Goal: Information Seeking & Learning: Compare options

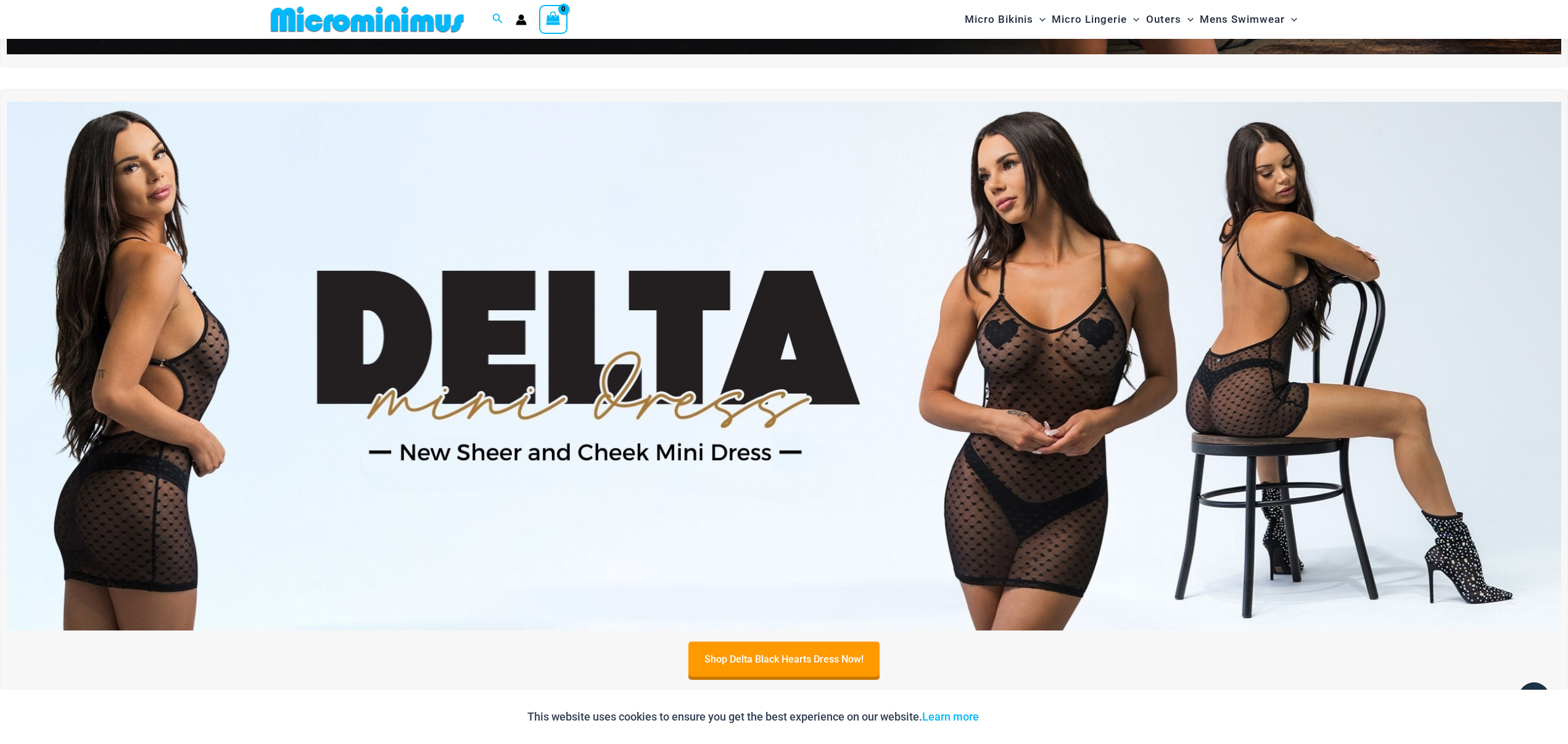
scroll to position [583, 0]
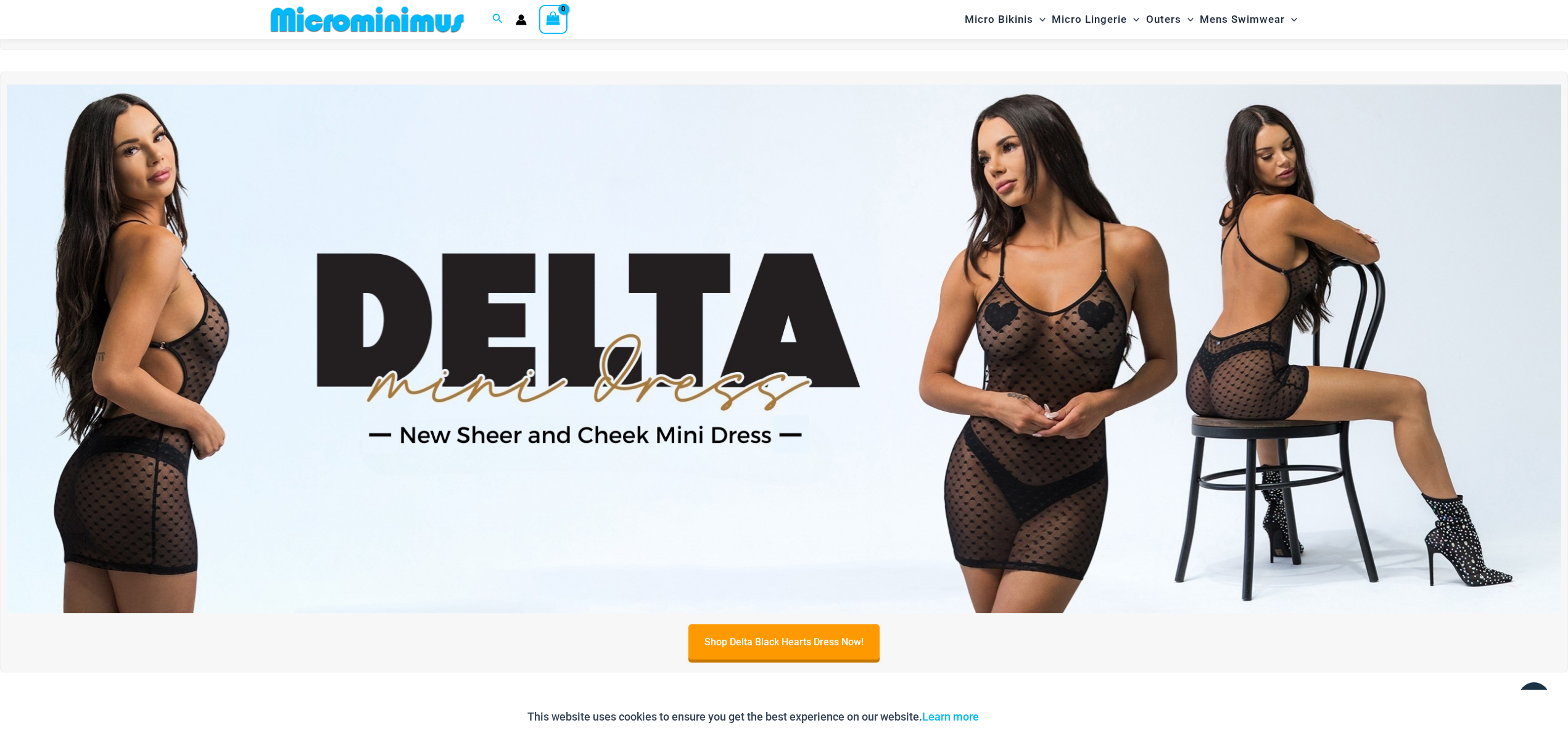
click at [1179, 286] on img at bounding box center [784, 348] width 1554 height 528
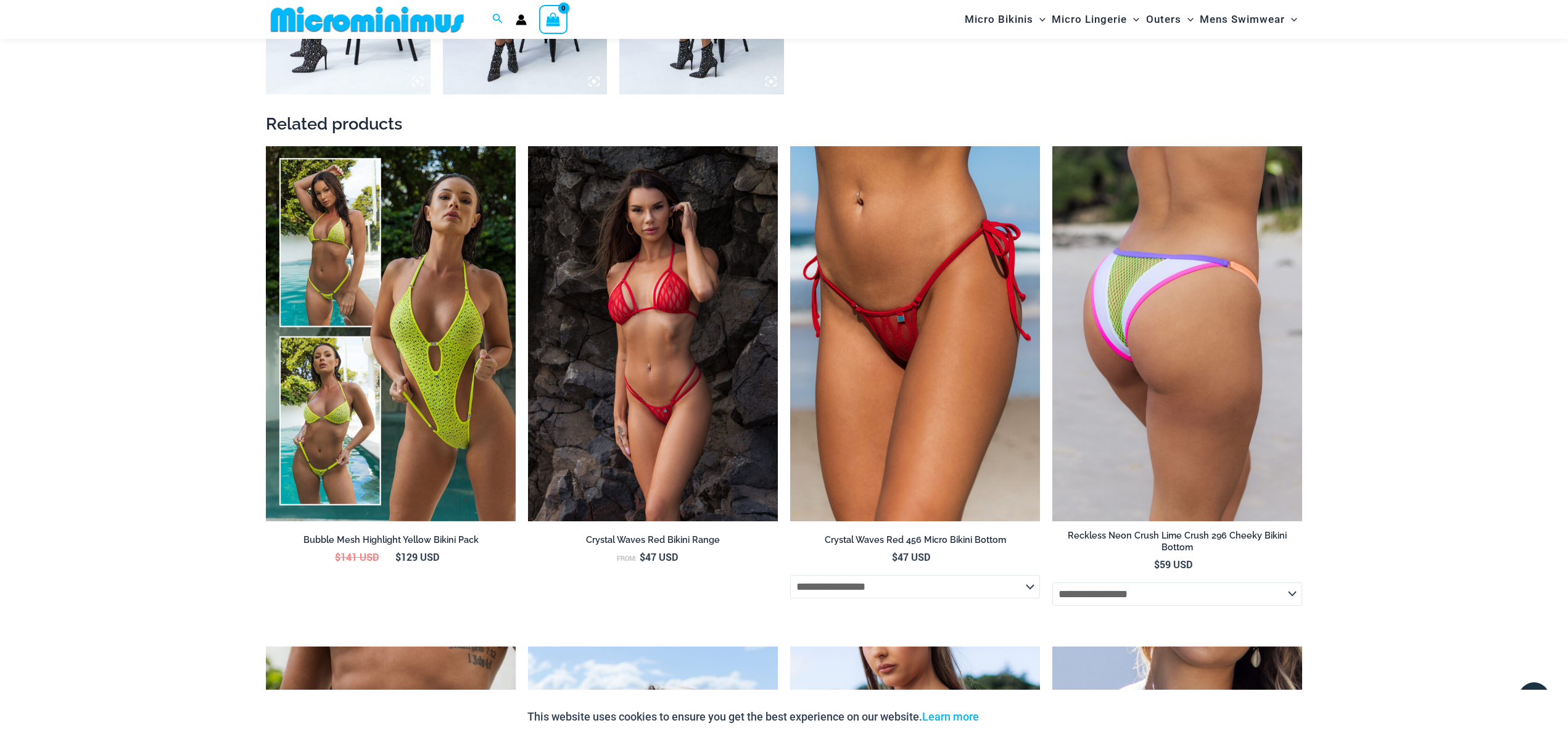
scroll to position [1904, 0]
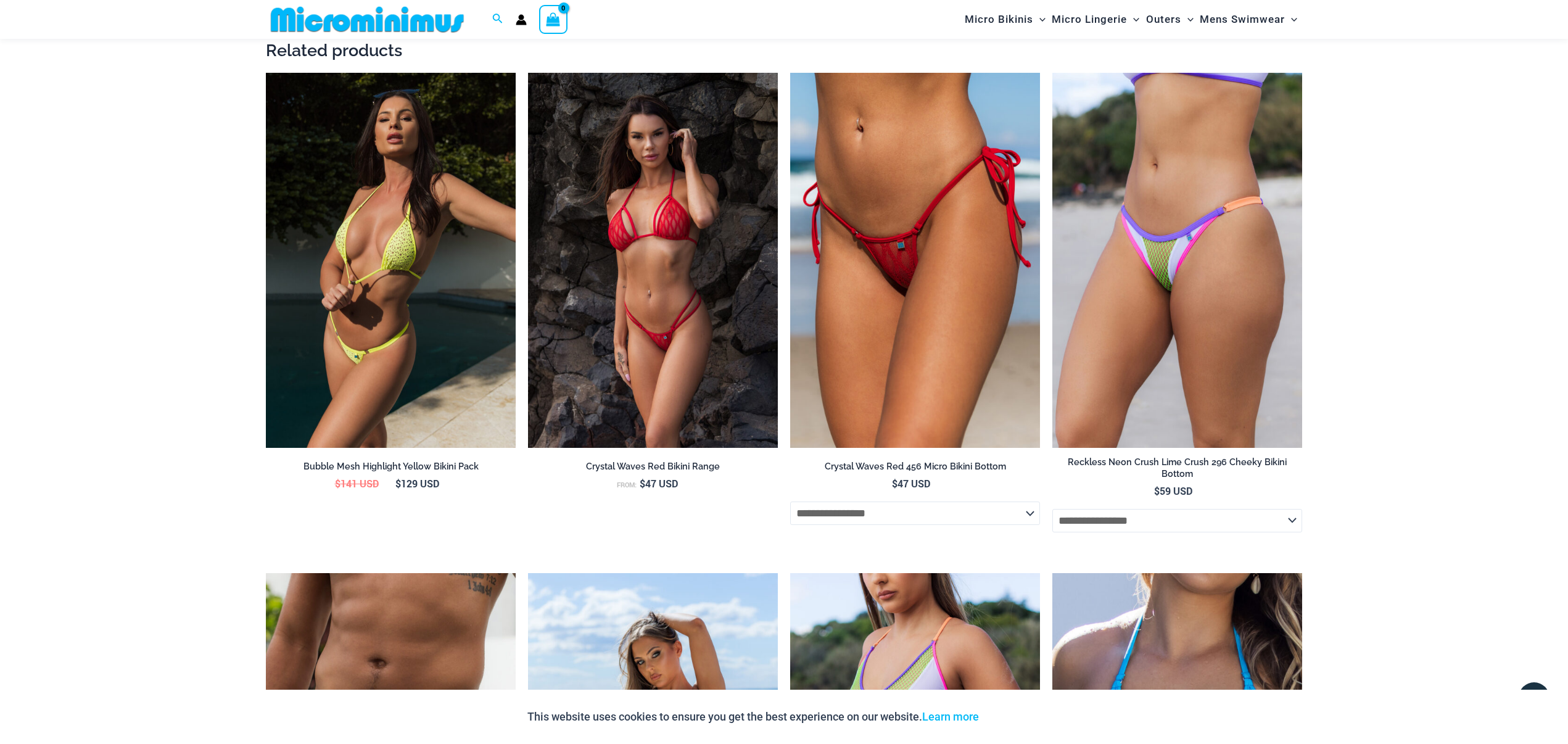
click at [332, 270] on img at bounding box center [390, 260] width 249 height 375
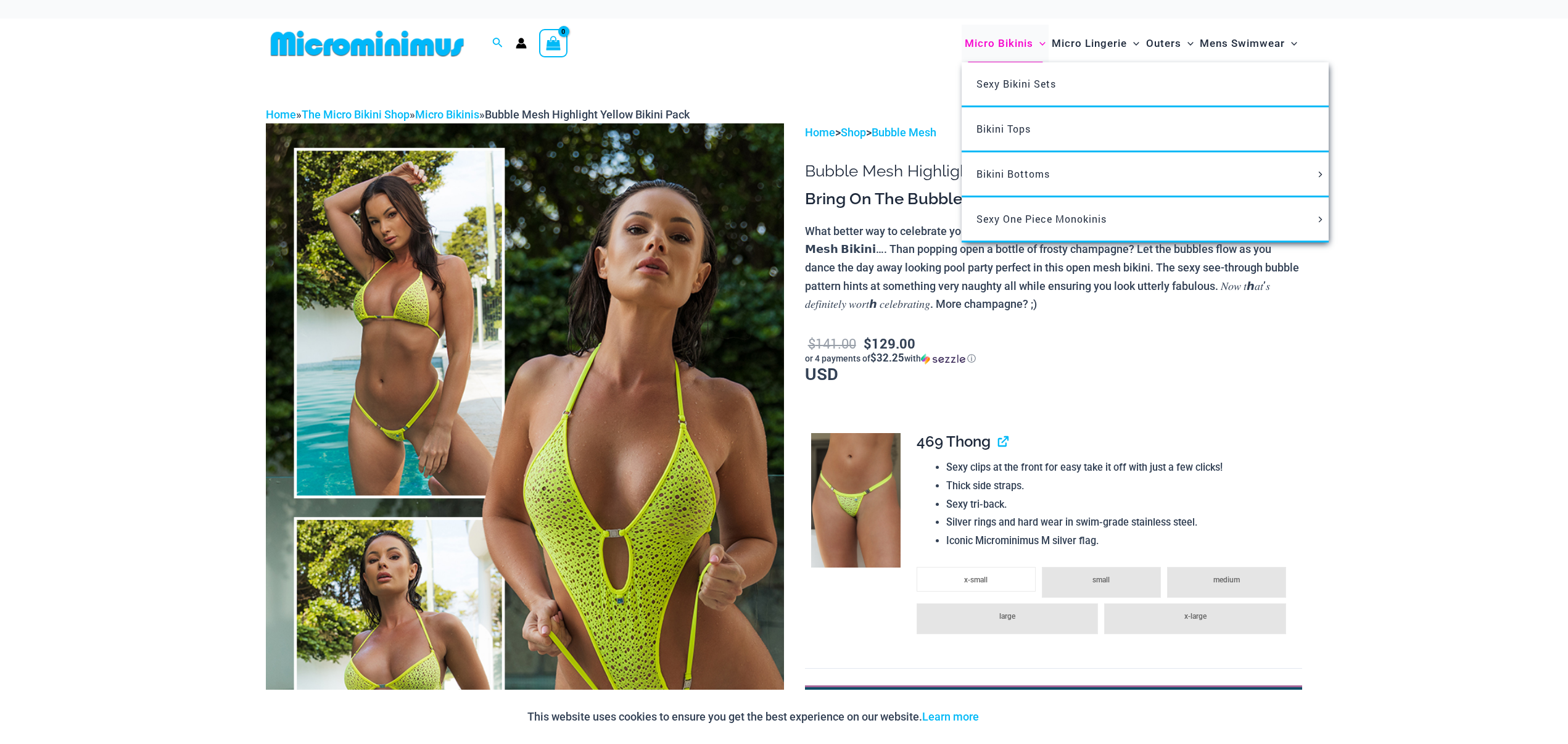
click at [1014, 42] on span "Micro Bikinis" at bounding box center [998, 43] width 68 height 31
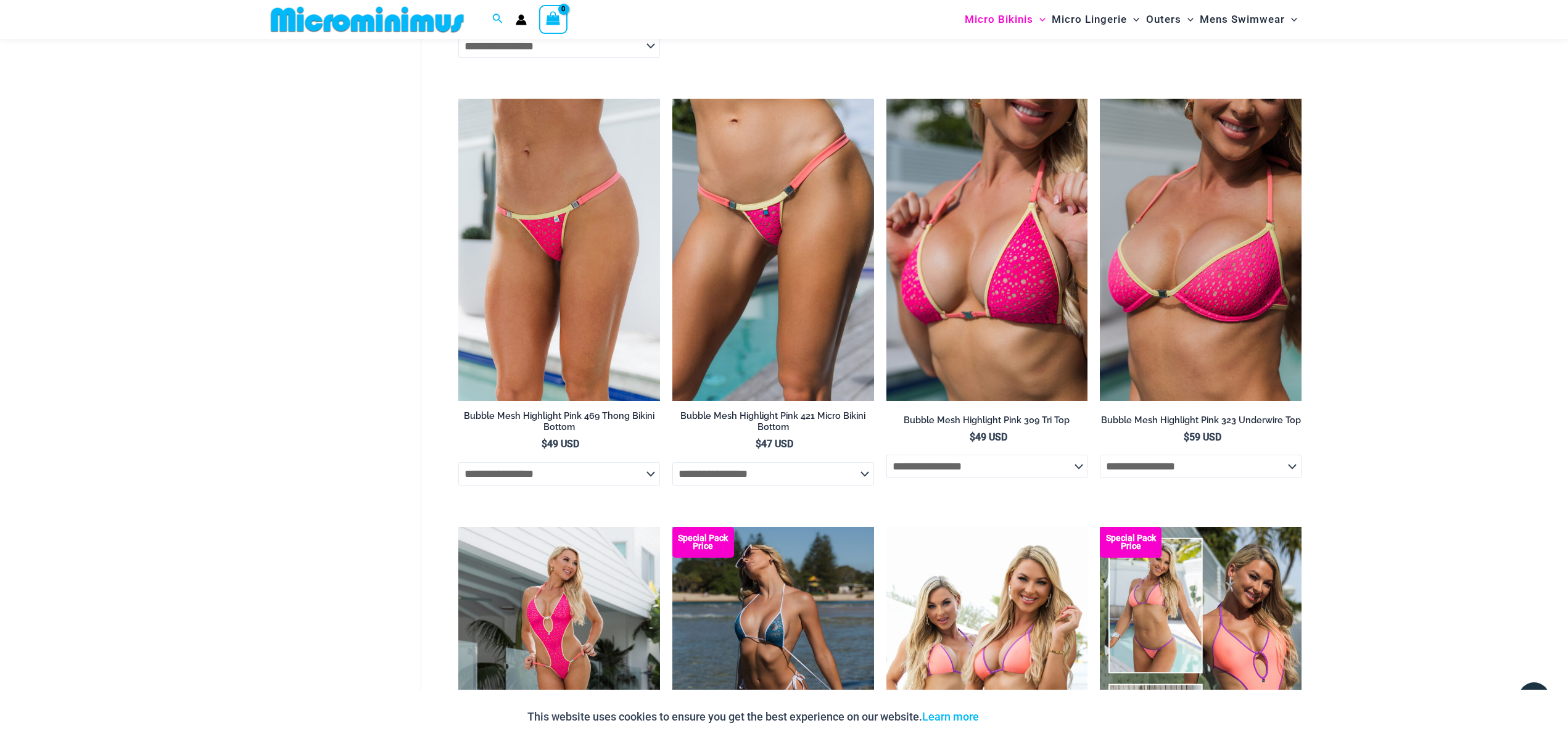
scroll to position [3290, 0]
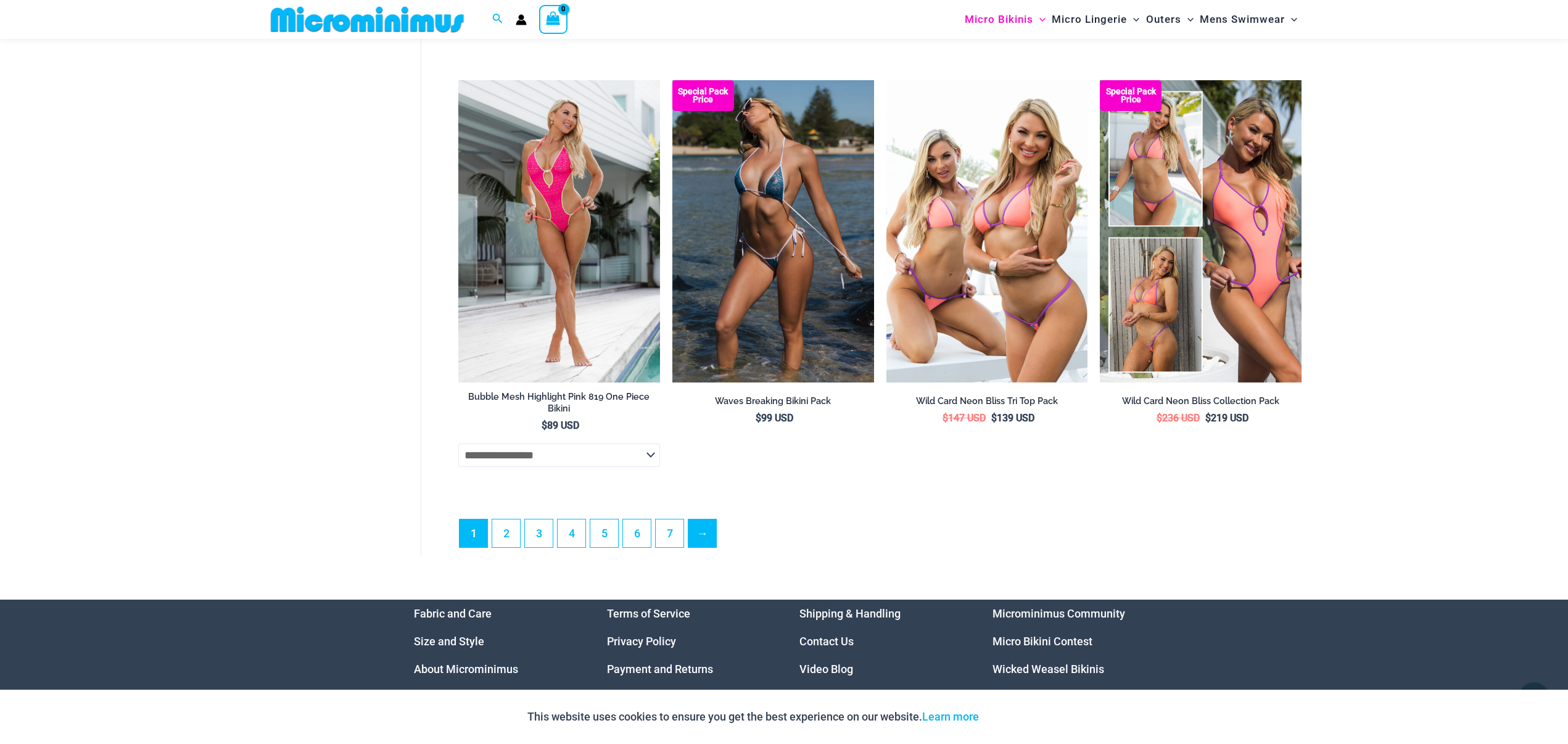
click at [708, 529] on link "→" at bounding box center [702, 533] width 28 height 28
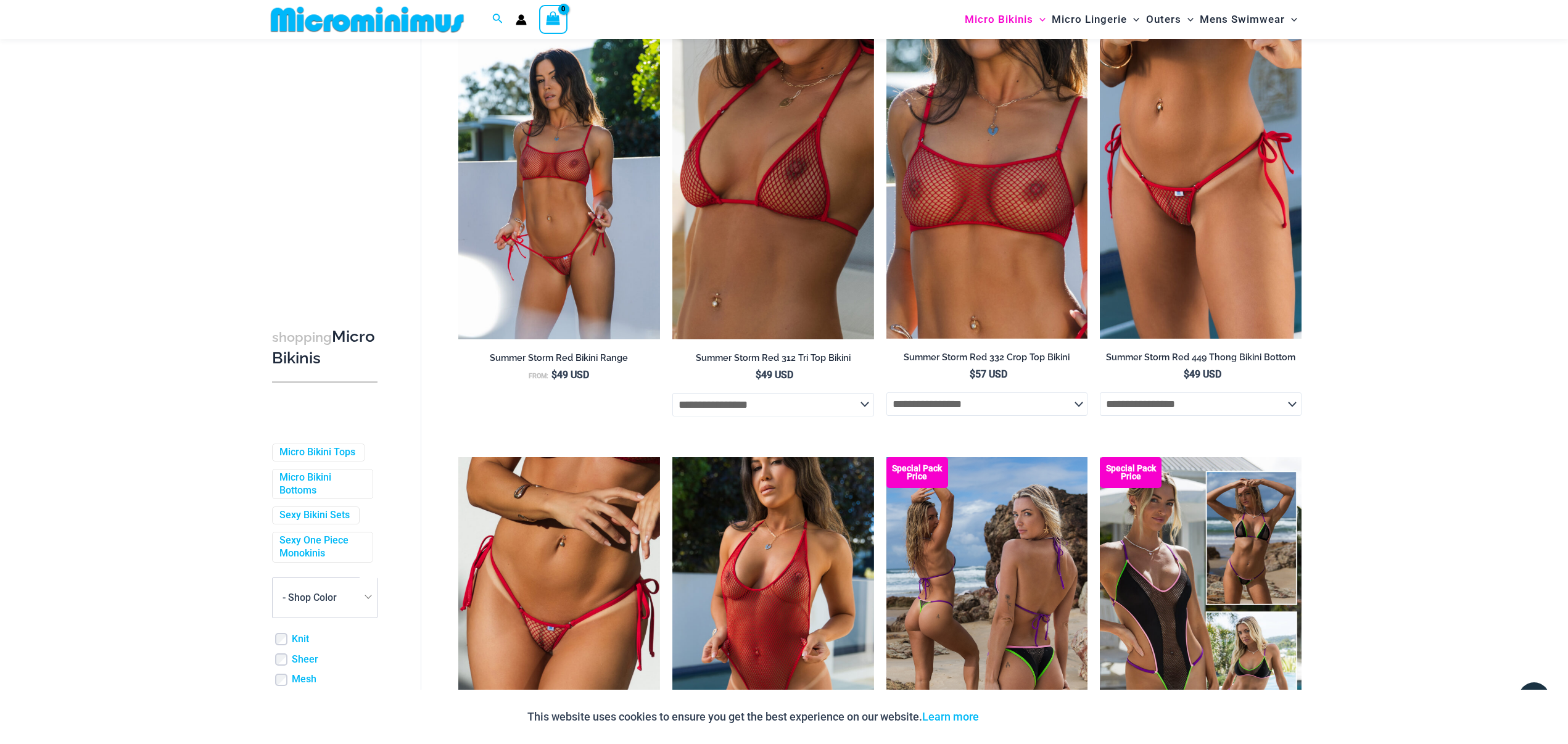
scroll to position [2216, 0]
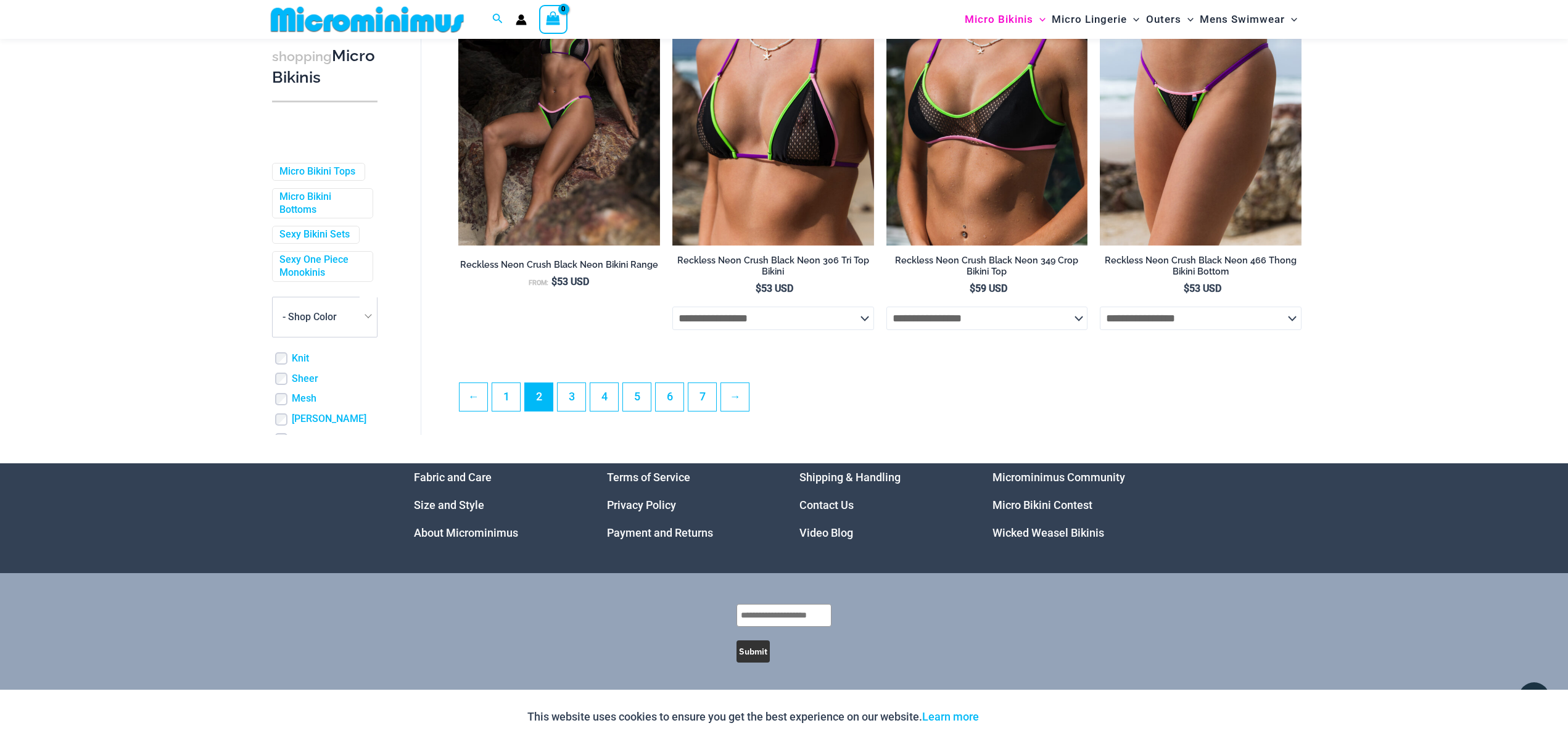
scroll to position [3156, 0]
click at [577, 395] on link "3" at bounding box center [571, 397] width 28 height 28
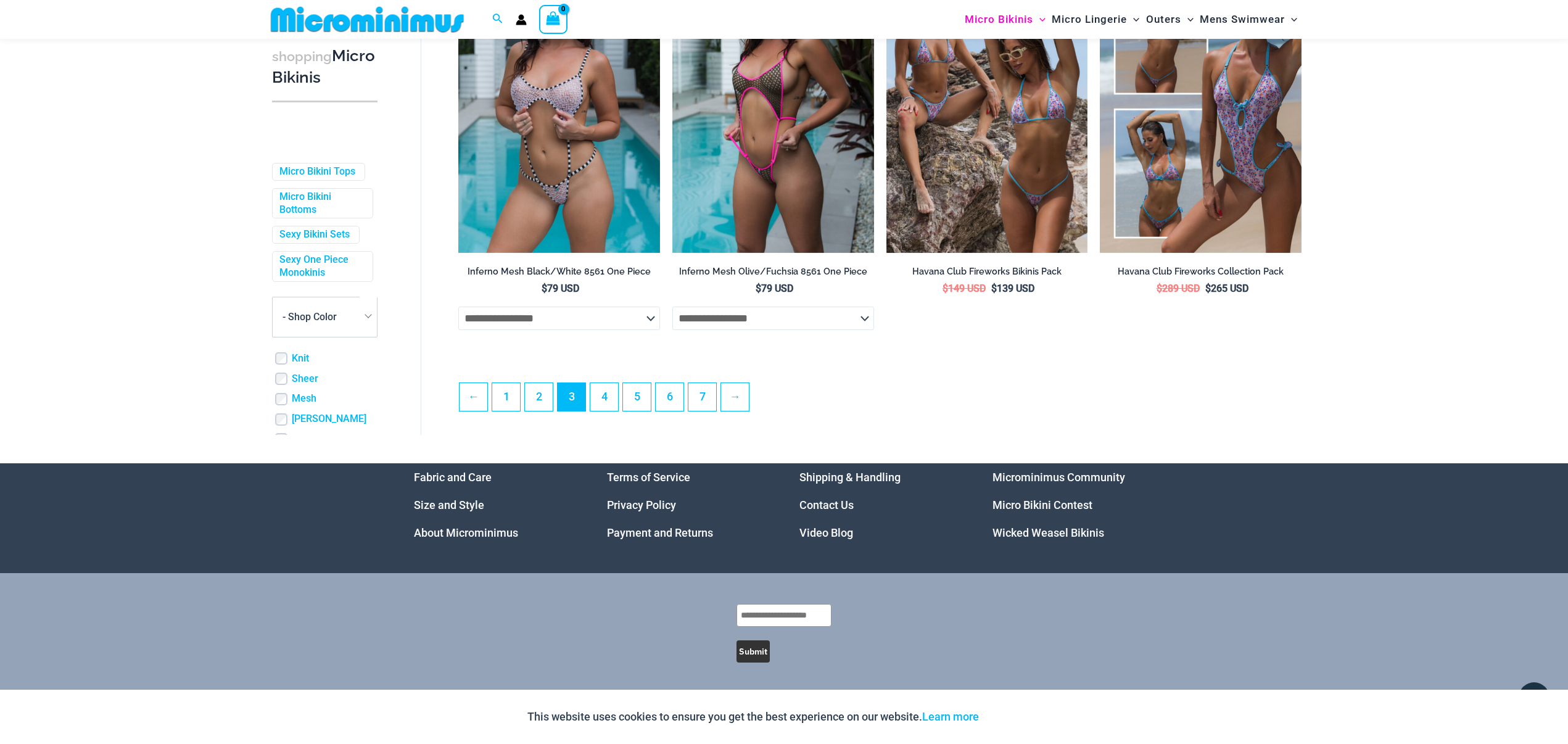
scroll to position [3156, 0]
click at [603, 403] on link "4" at bounding box center [603, 397] width 28 height 28
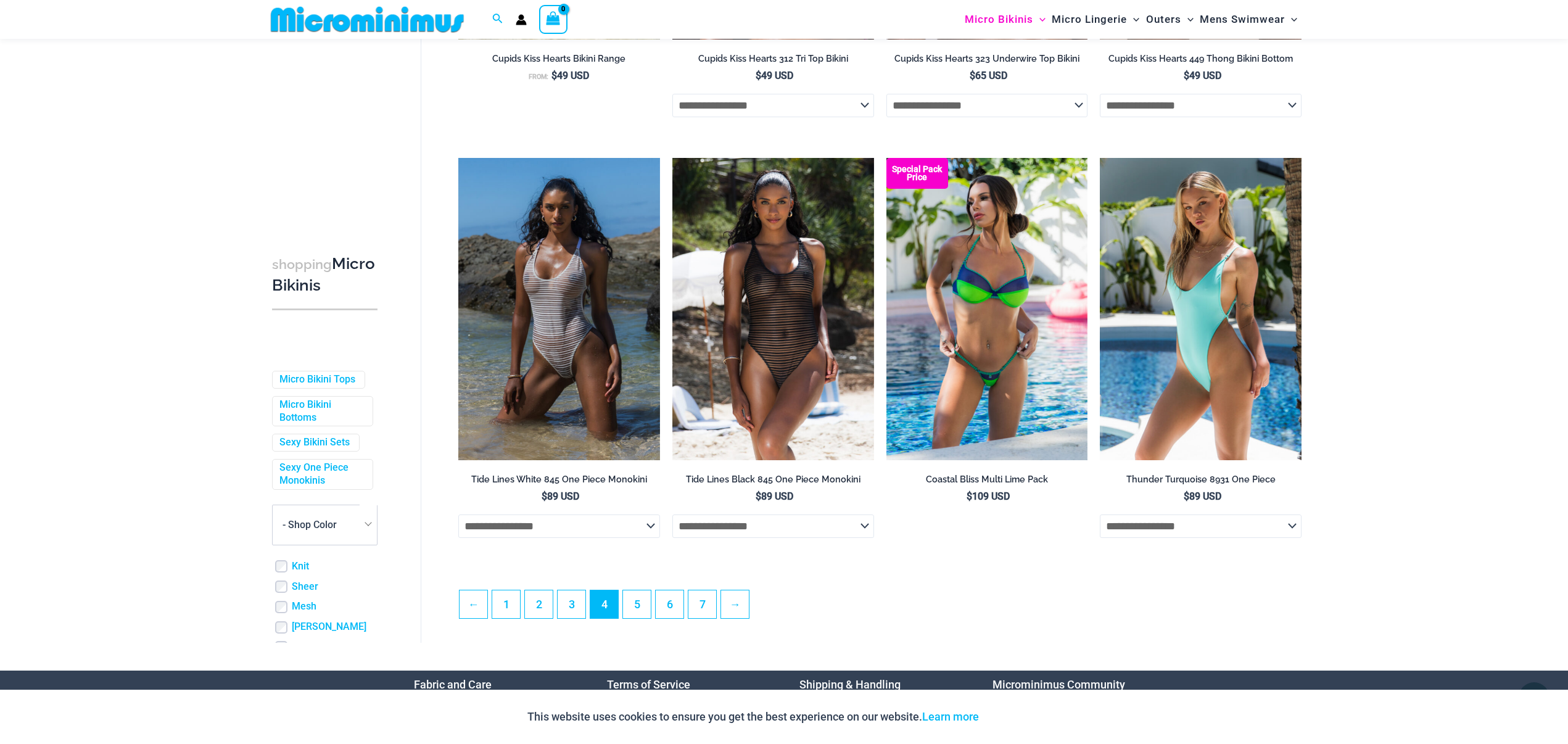
scroll to position [3003, 0]
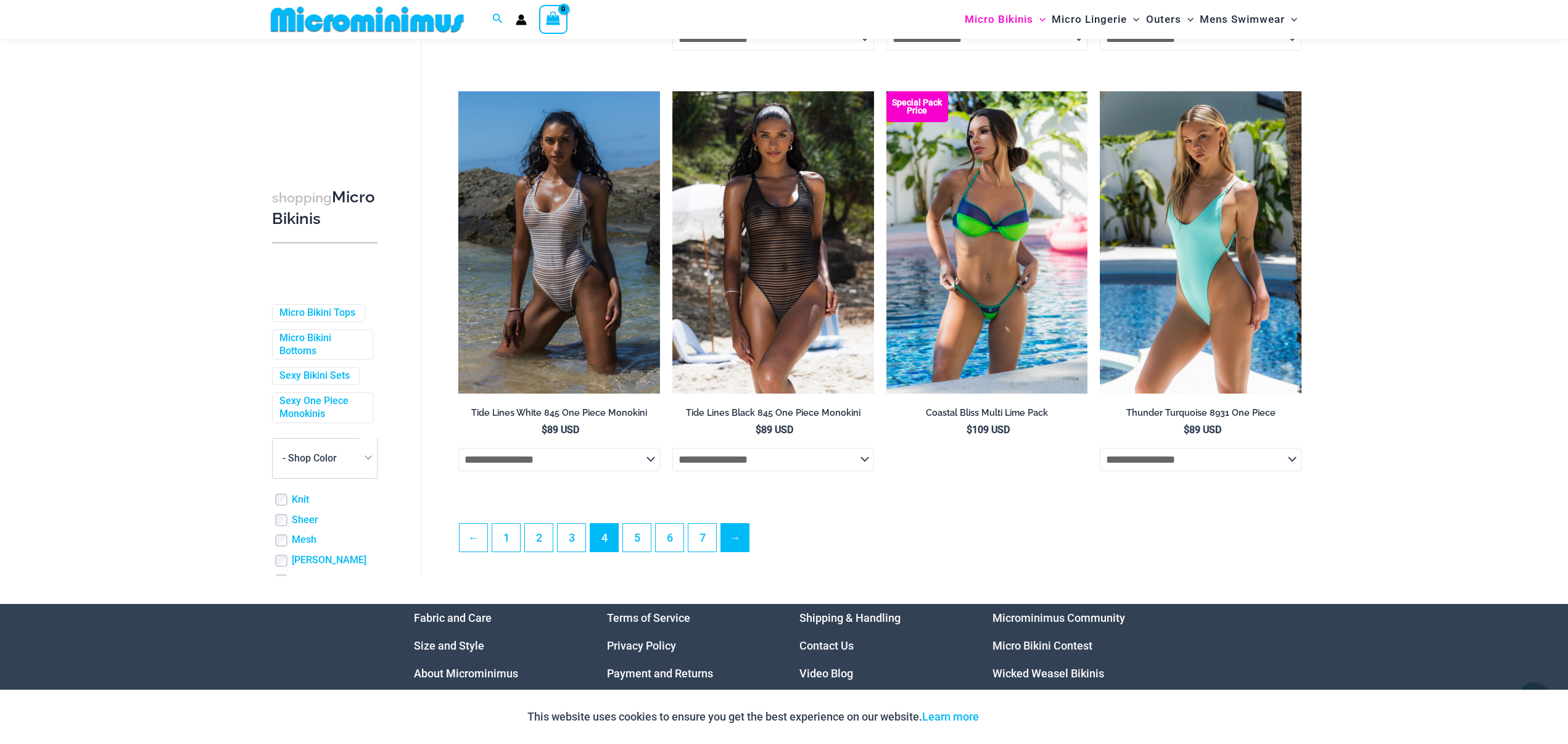
click at [742, 533] on link "→" at bounding box center [735, 537] width 28 height 28
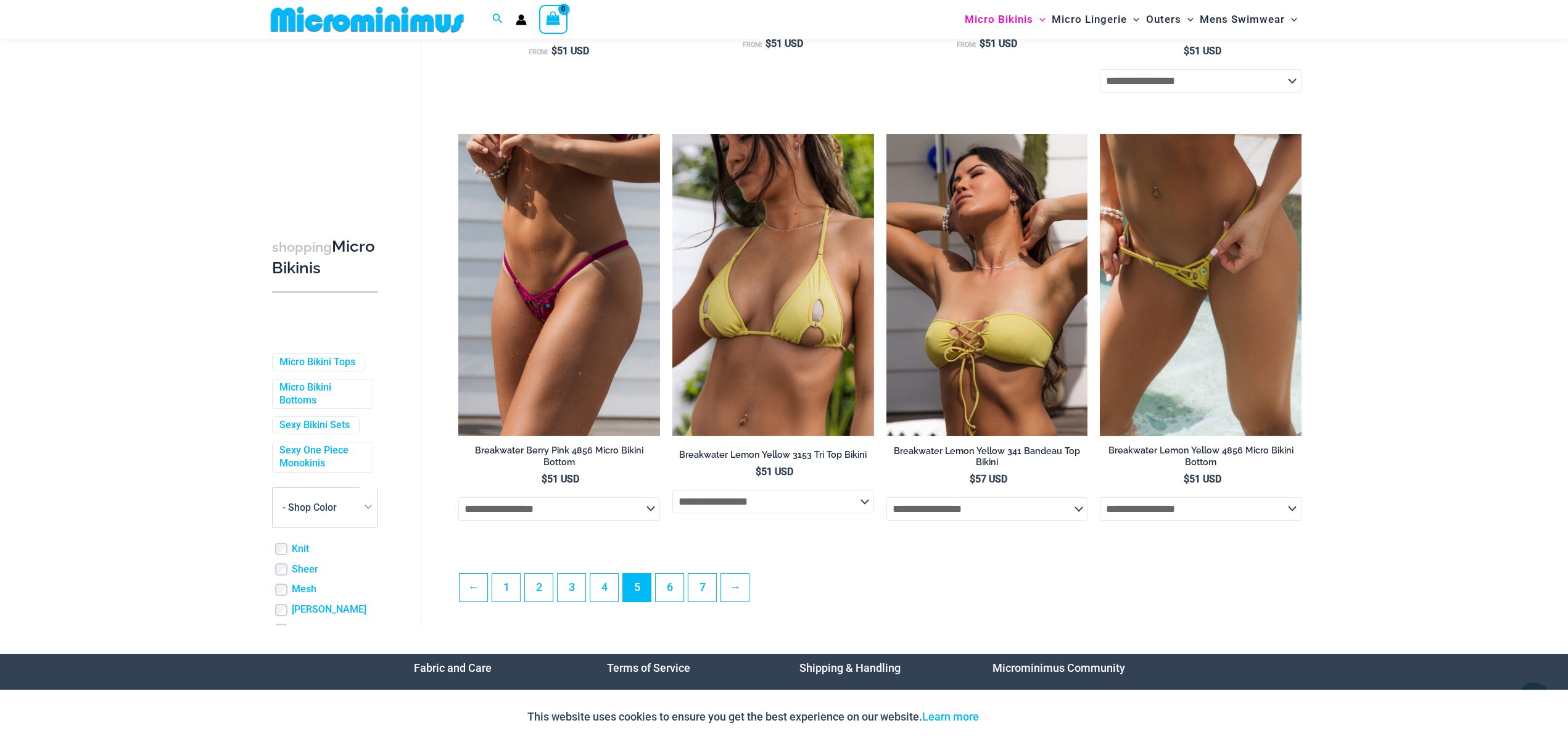
scroll to position [2985, 0]
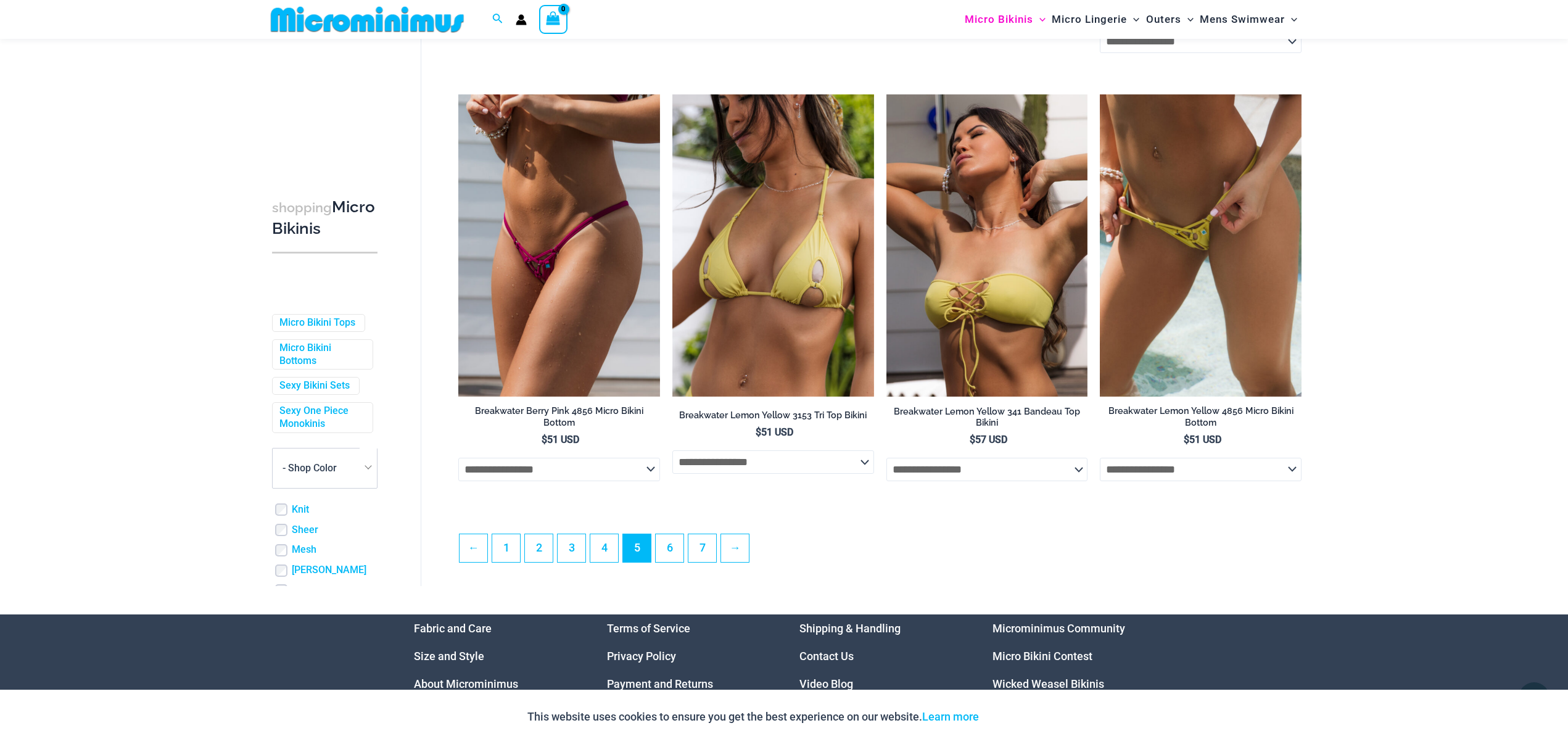
drag, startPoint x: 1276, startPoint y: 460, endPoint x: 1393, endPoint y: 456, distance: 117.1
click at [746, 538] on link "→" at bounding box center [735, 548] width 28 height 28
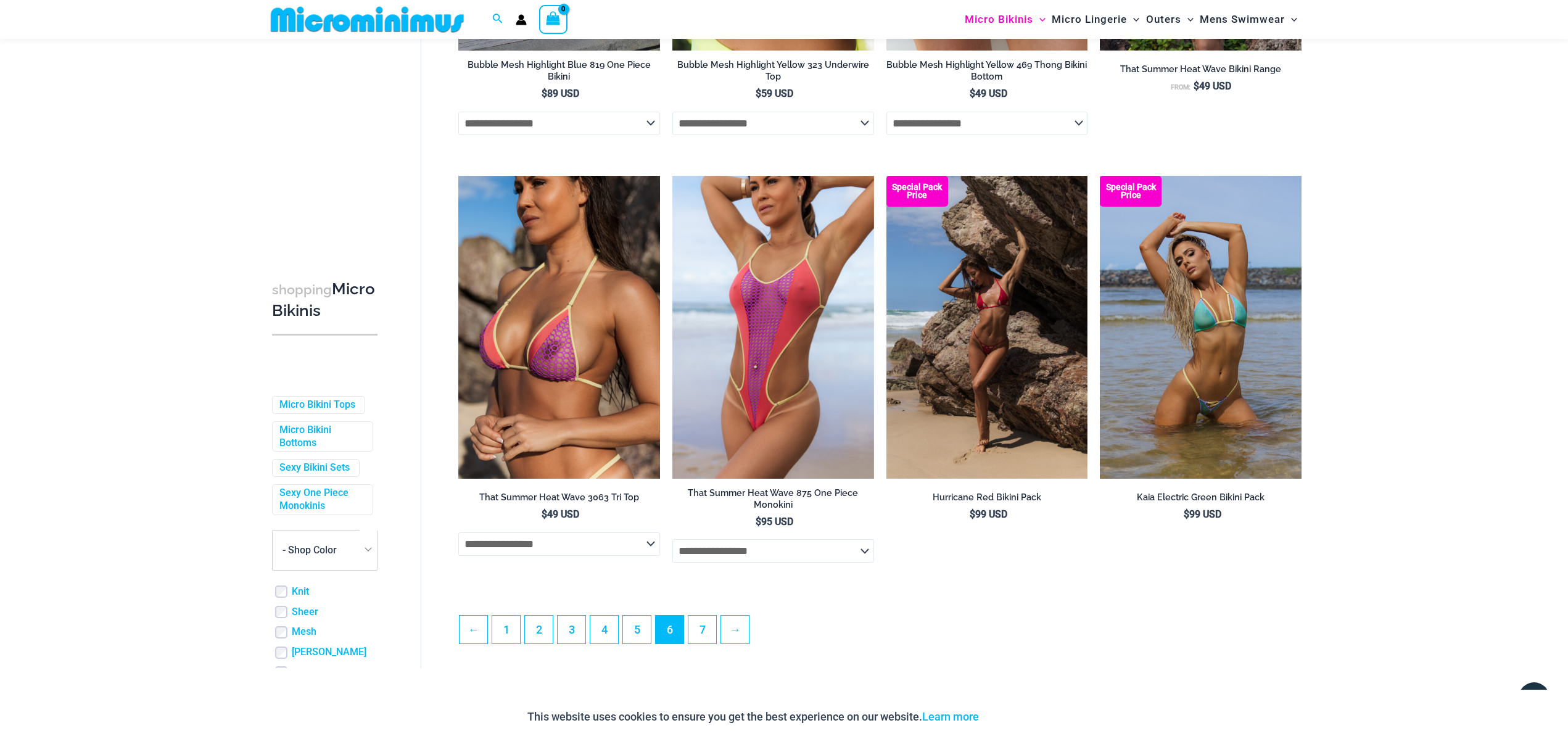
scroll to position [3028, 0]
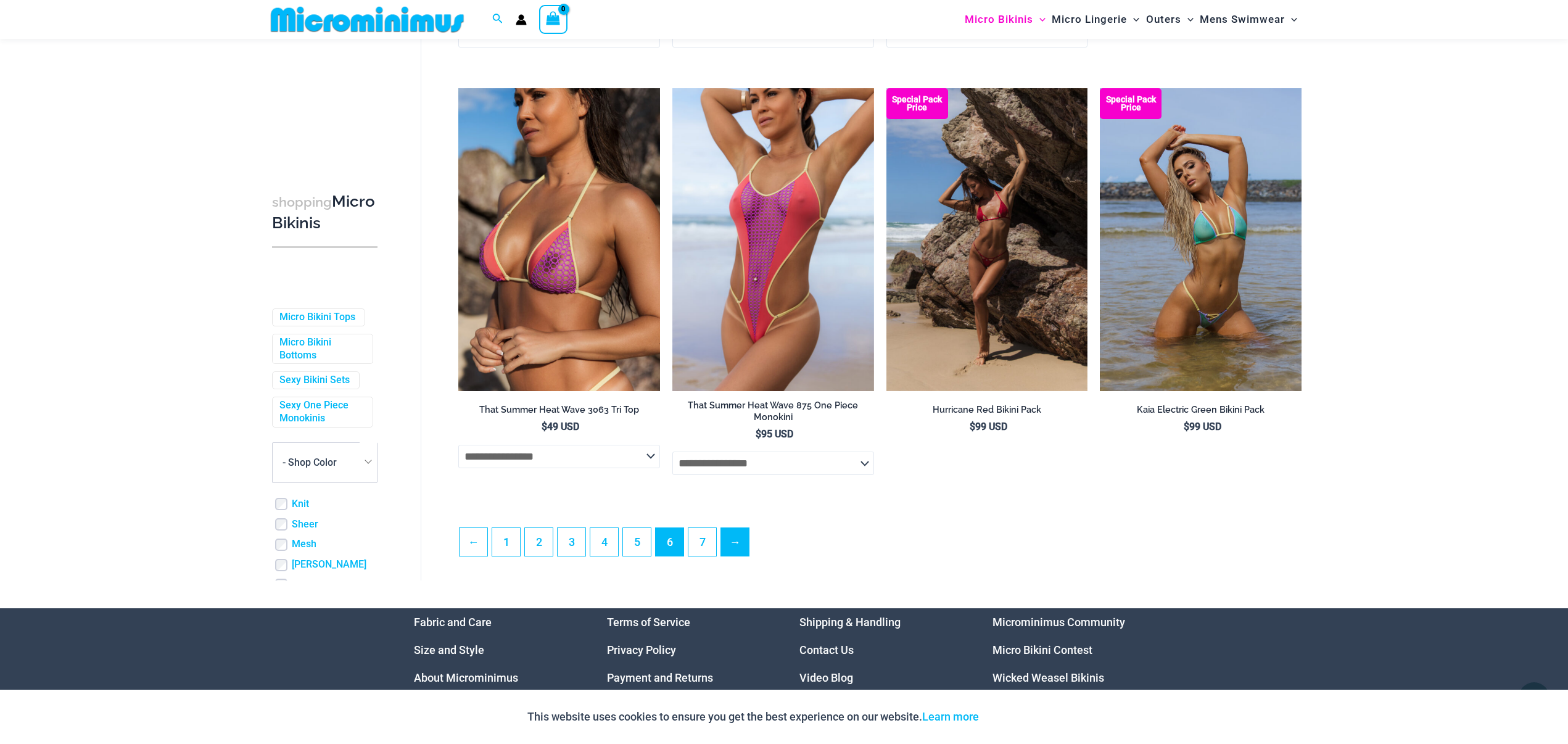
click at [743, 539] on link "→" at bounding box center [735, 542] width 28 height 28
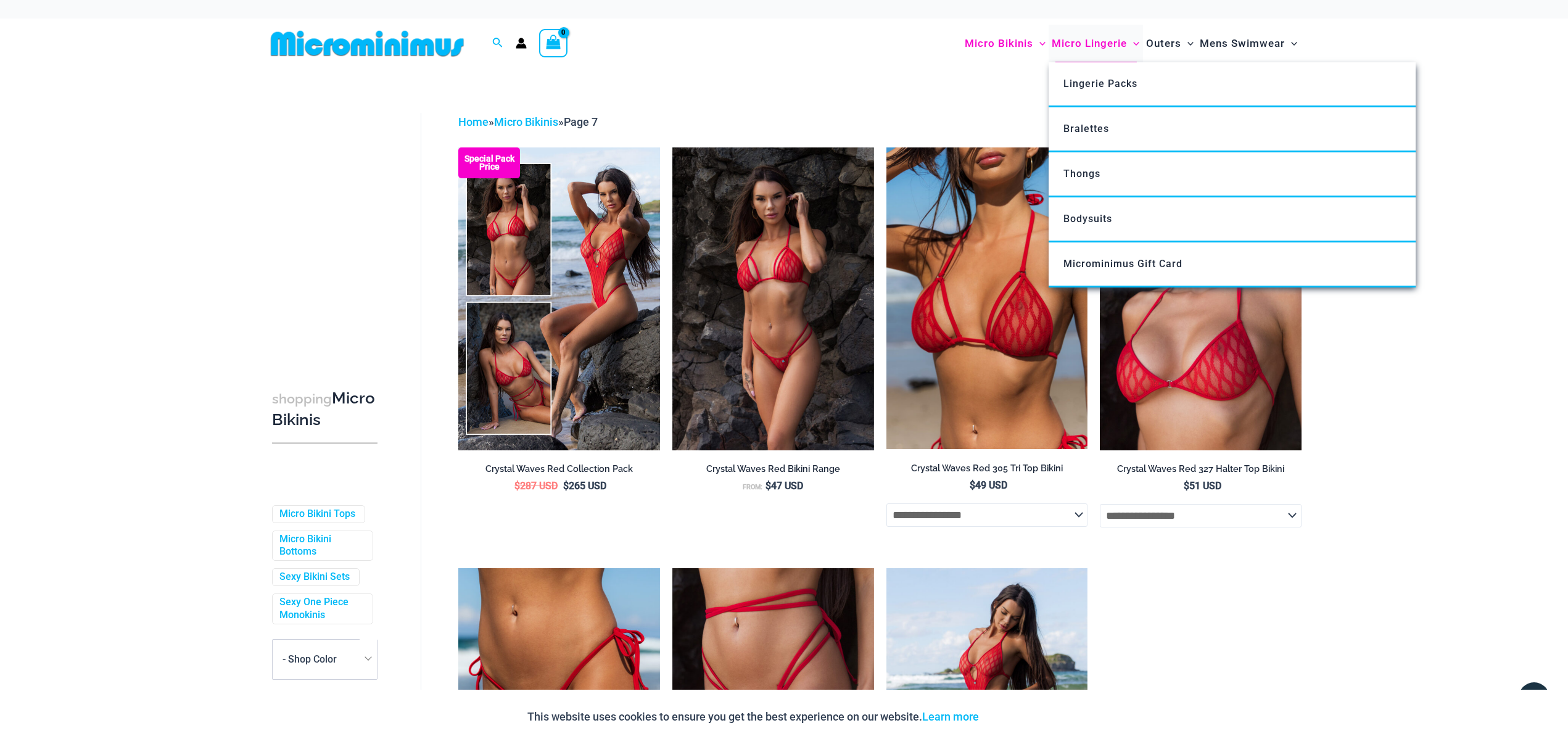
click at [1100, 43] on span "Micro Lingerie" at bounding box center [1089, 43] width 75 height 31
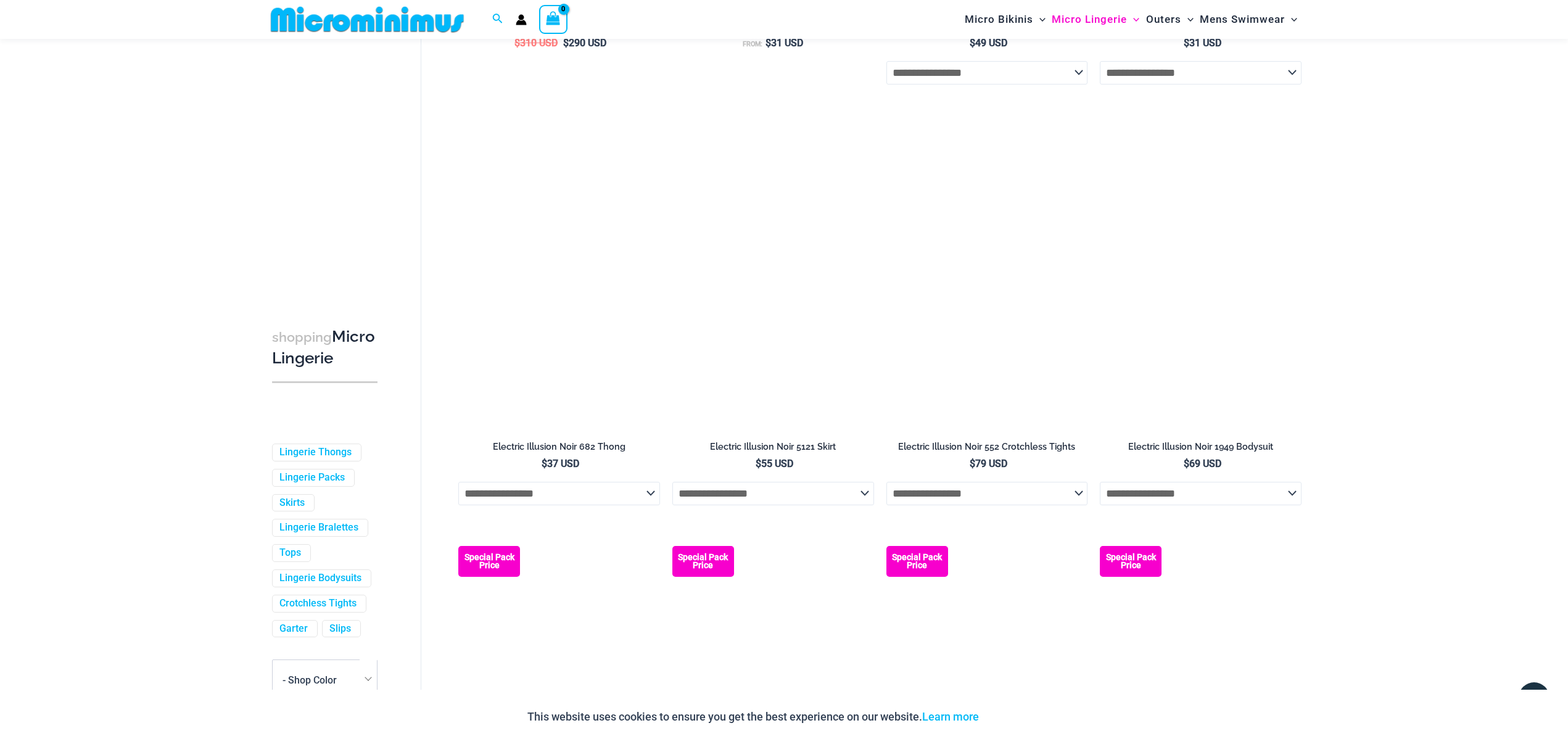
scroll to position [2580, 0]
